Goal: Transaction & Acquisition: Purchase product/service

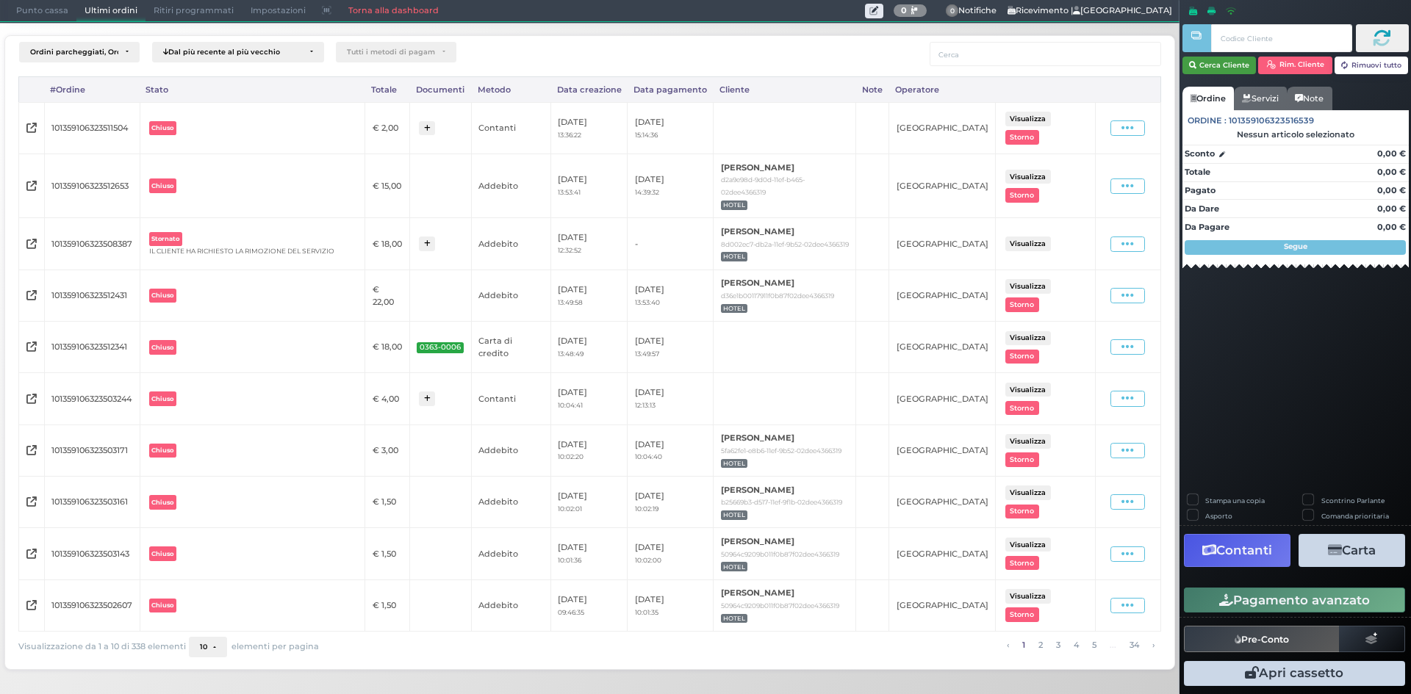
drag, startPoint x: 0, startPoint y: 0, endPoint x: 1233, endPoint y: 62, distance: 1234.5
click at [1233, 62] on button "Cerca Cliente" at bounding box center [1219, 66] width 74 height 18
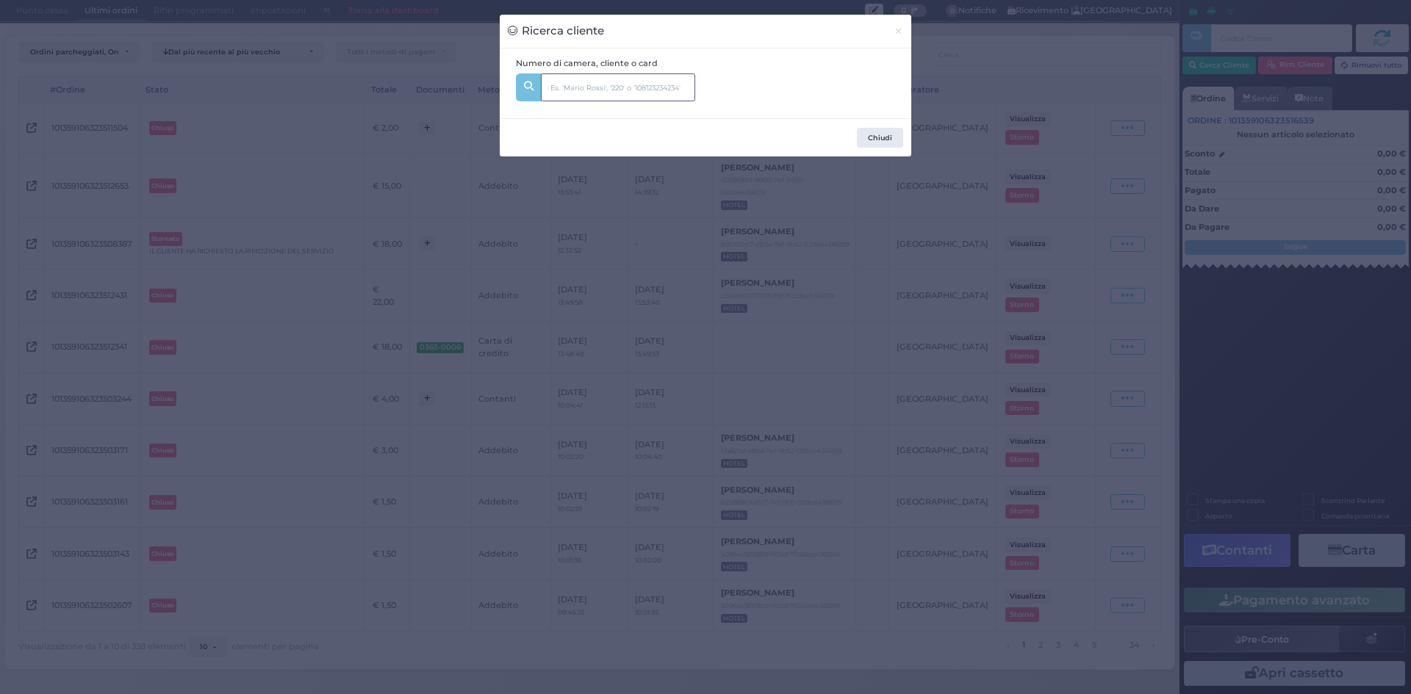
click at [575, 80] on input "text" at bounding box center [618, 87] width 154 height 28
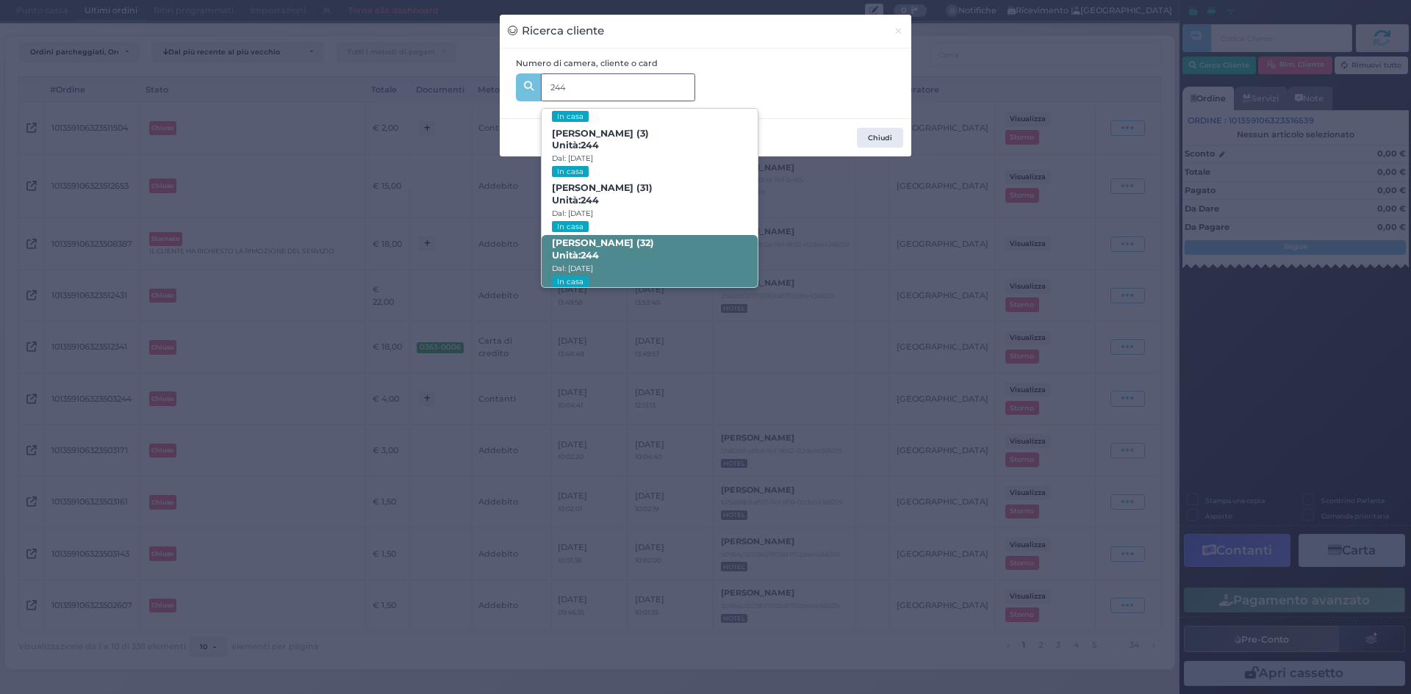
scroll to position [148, 0]
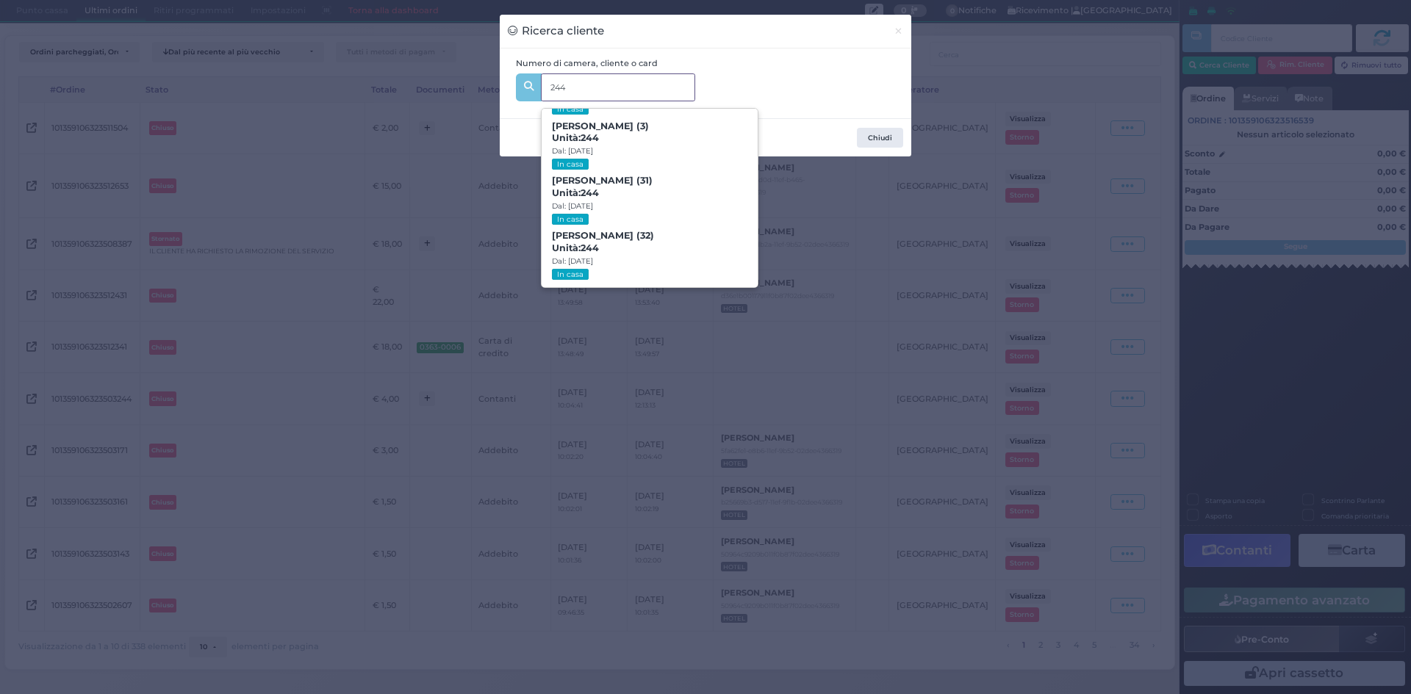
type input "244"
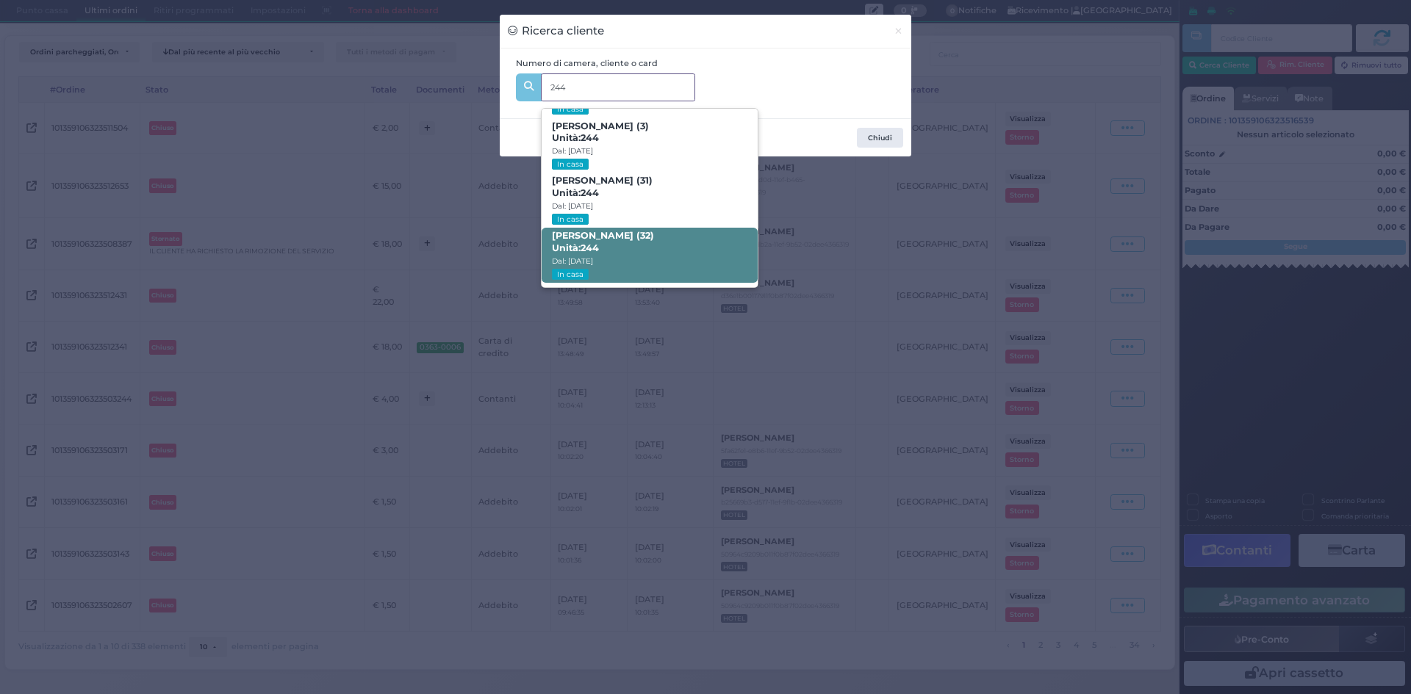
click at [654, 252] on span "[PERSON_NAME] (32) Unità: 244 Dal: [DATE] In casa" at bounding box center [649, 255] width 215 height 55
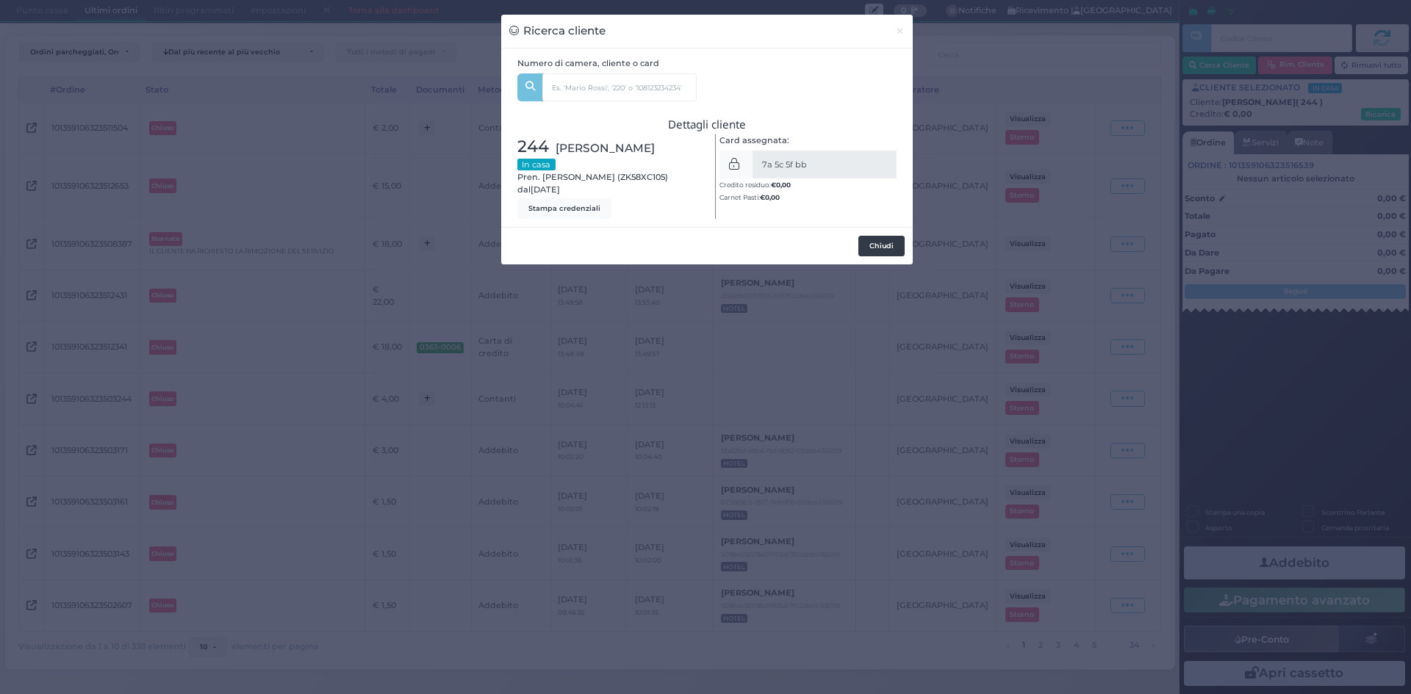
click at [871, 251] on button "Chiudi" at bounding box center [881, 246] width 46 height 21
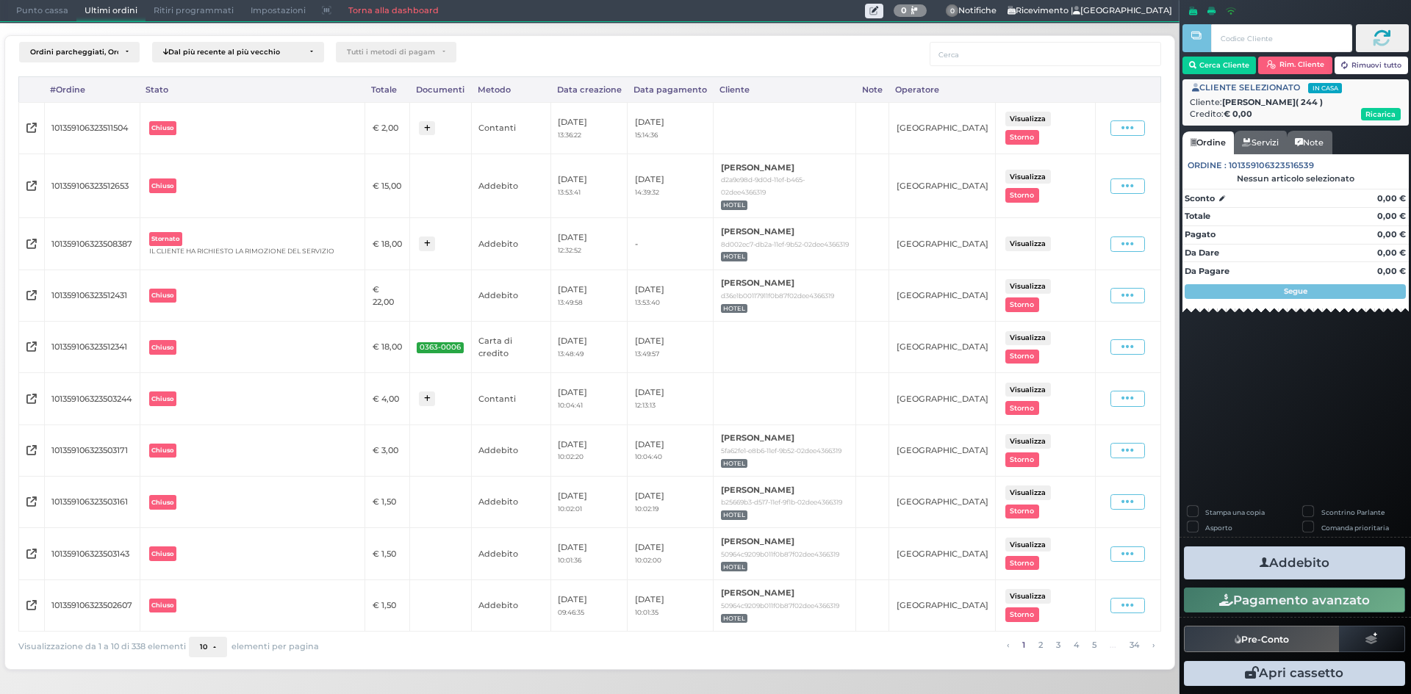
click at [55, 6] on span "Punto cassa" at bounding box center [42, 11] width 68 height 21
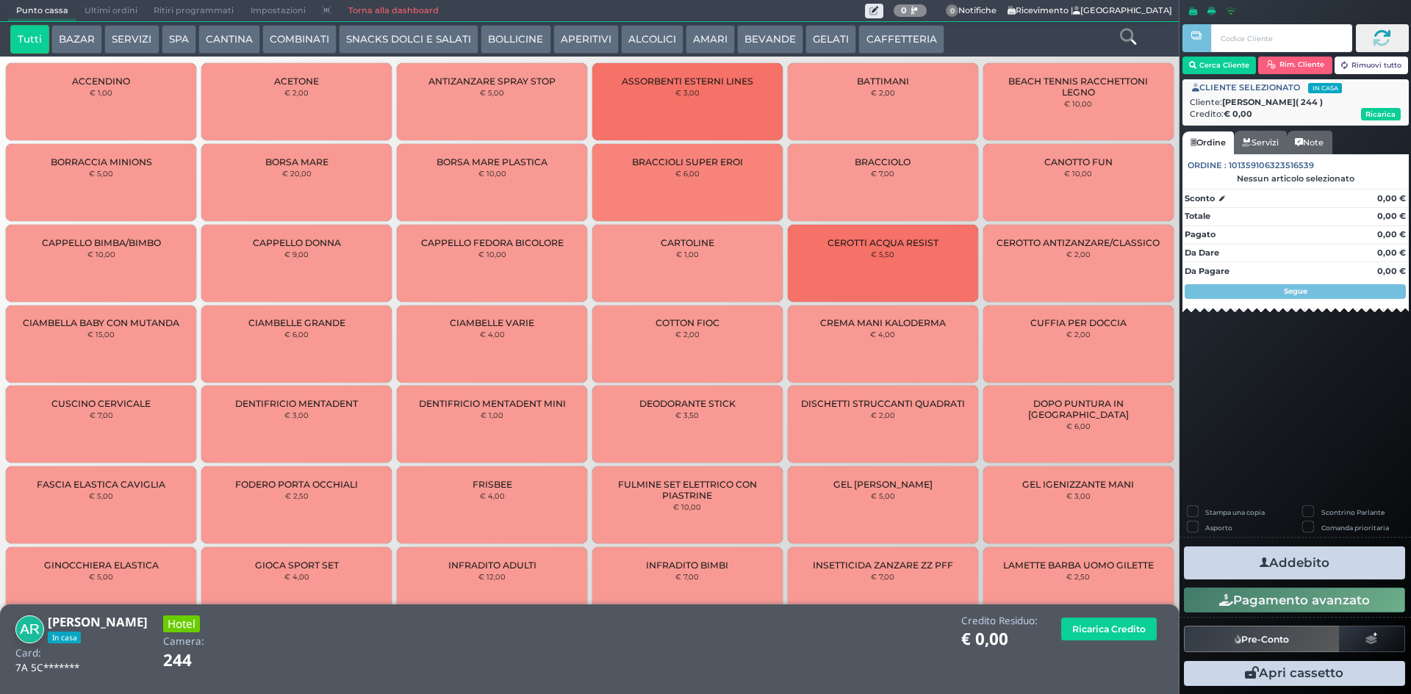
click at [115, 32] on button "SERVIZI" at bounding box center [131, 39] width 54 height 29
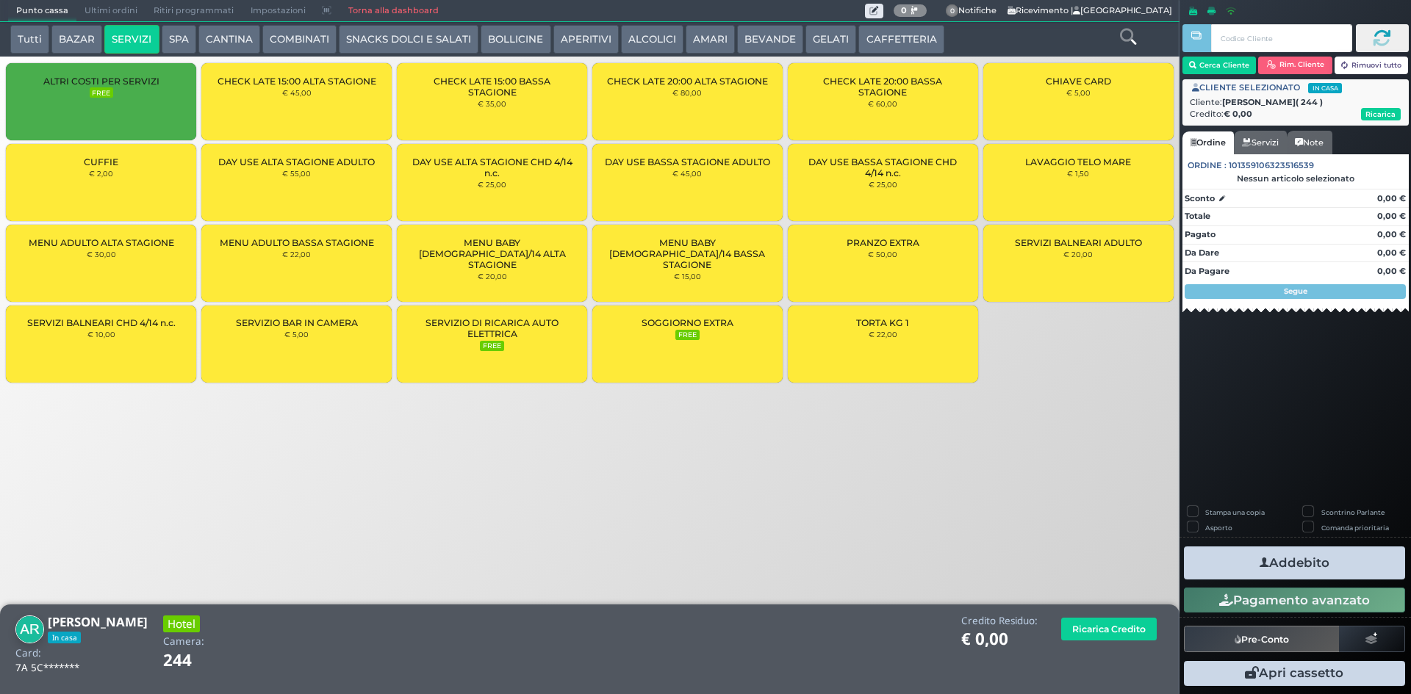
click at [182, 43] on button "SPA" at bounding box center [179, 39] width 35 height 29
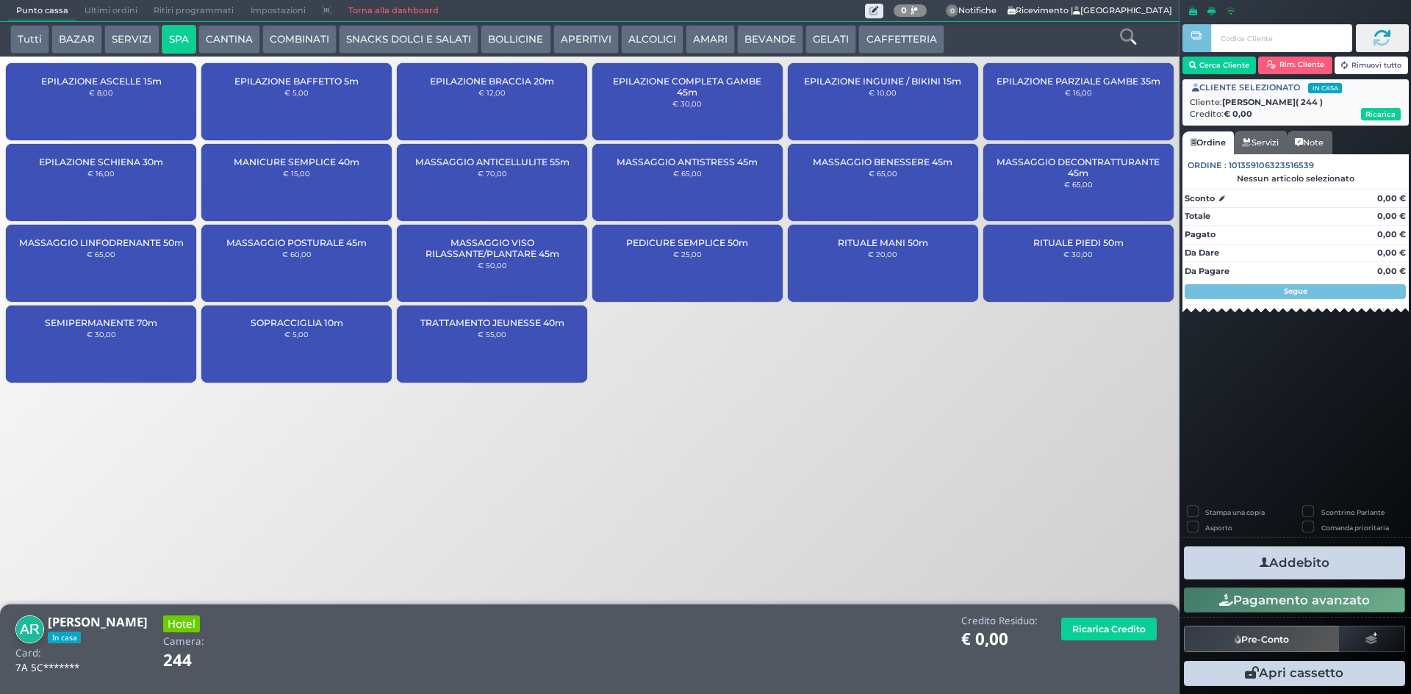
click at [874, 177] on small "€ 65,00" at bounding box center [883, 173] width 29 height 9
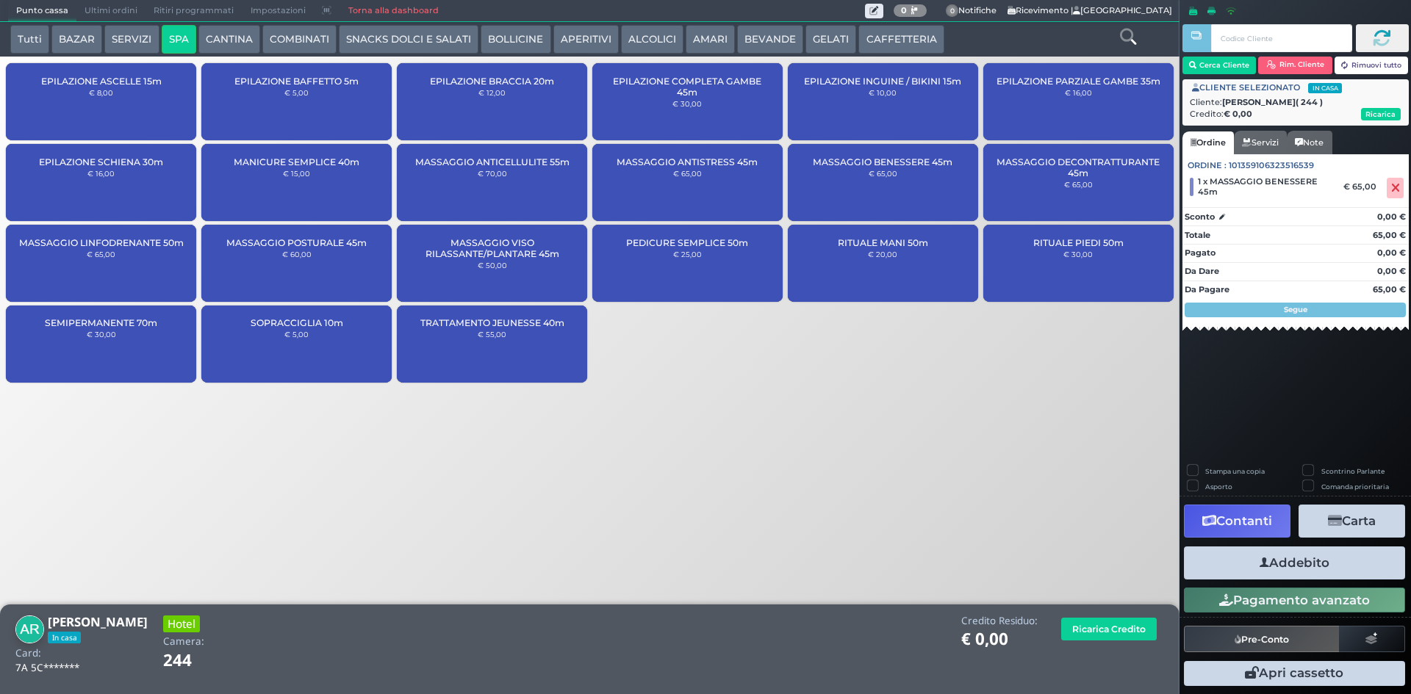
click at [1300, 561] on button "Addebito" at bounding box center [1294, 563] width 221 height 33
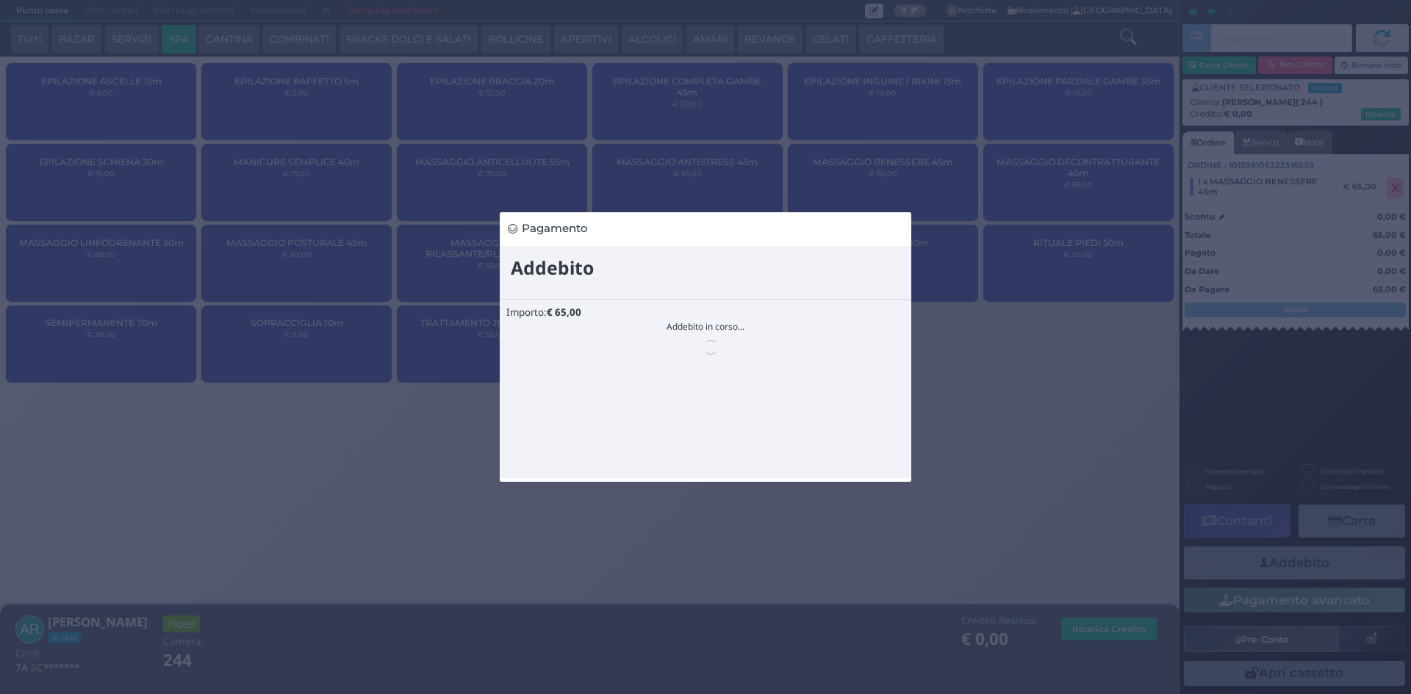
scroll to position [0, 0]
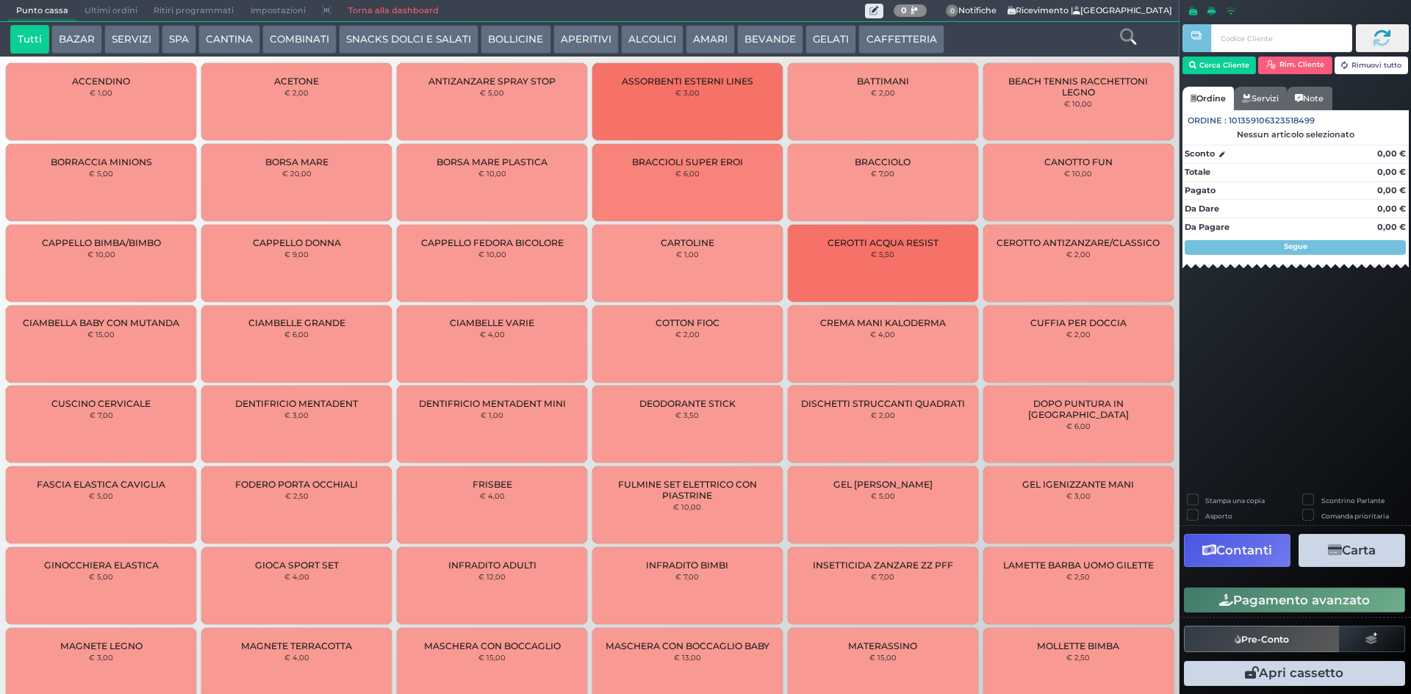
click at [174, 38] on button "SPA" at bounding box center [179, 39] width 35 height 29
